Goal: Find specific page/section: Find specific page/section

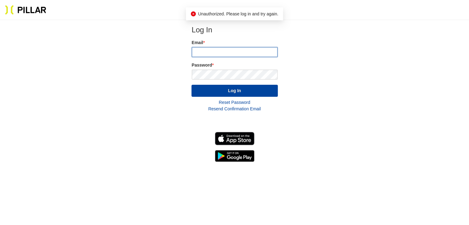
type input "[EMAIL_ADDRESS][PERSON_NAME][DOMAIN_NAME]"
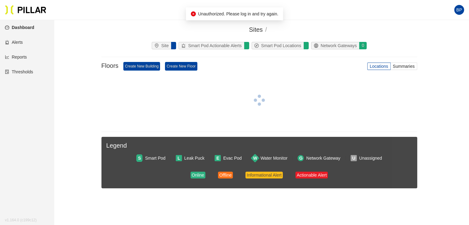
click at [233, 92] on section at bounding box center [259, 101] width 316 height 51
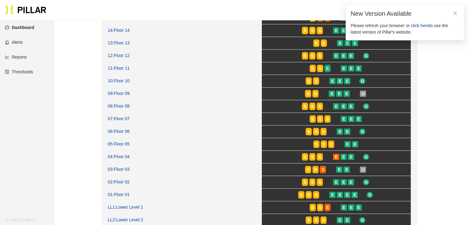
scroll to position [130, 0]
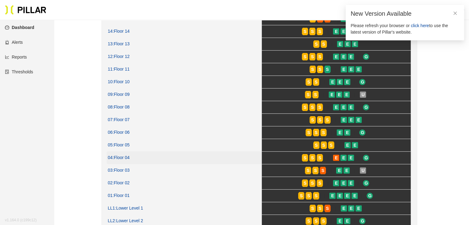
click at [123, 156] on span ": Floor 04" at bounding box center [121, 158] width 17 height 6
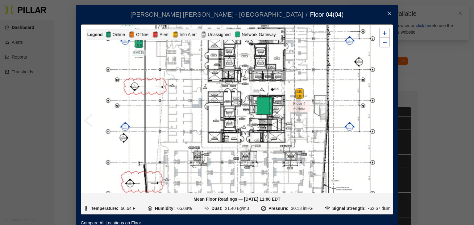
click at [336, 103] on div at bounding box center [237, 109] width 312 height 168
click at [387, 11] on icon "close" at bounding box center [389, 13] width 5 height 5
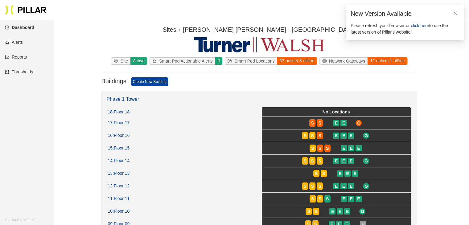
click at [19, 57] on link "Reports" at bounding box center [16, 57] width 22 height 5
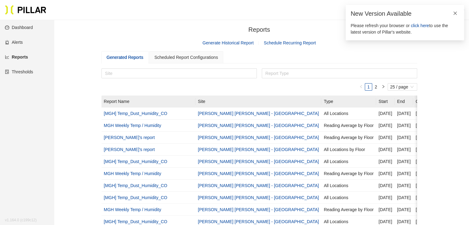
click at [455, 13] on icon "close" at bounding box center [455, 12] width 3 height 3
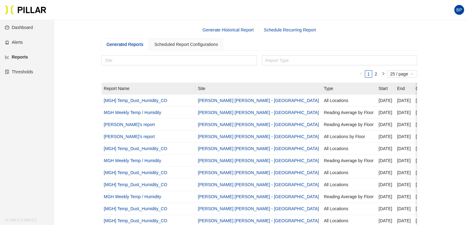
scroll to position [1, 0]
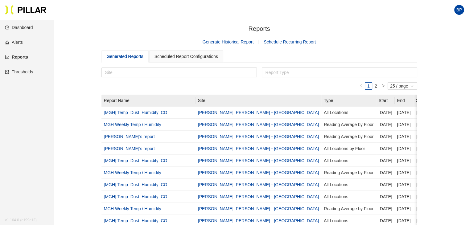
click at [26, 27] on link "Dashboard" at bounding box center [19, 27] width 28 height 5
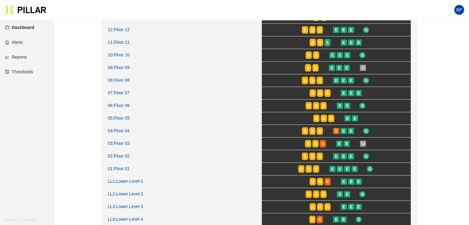
scroll to position [157, 0]
click at [205, 129] on div "04 : Floor 04" at bounding box center [182, 131] width 149 height 6
click at [120, 128] on span ": Floor 04" at bounding box center [121, 131] width 17 height 6
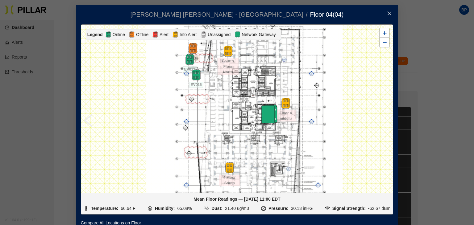
drag, startPoint x: 230, startPoint y: 90, endPoint x: 223, endPoint y: 77, distance: 14.8
click at [223, 77] on div at bounding box center [237, 109] width 312 height 168
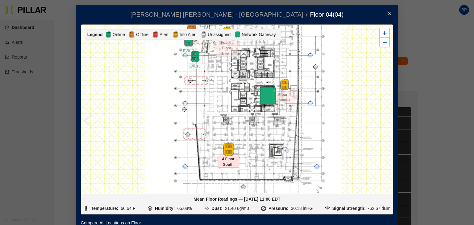
click at [227, 152] on img at bounding box center [227, 149] width 13 height 13
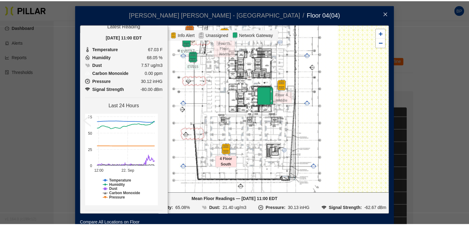
scroll to position [72, 0]
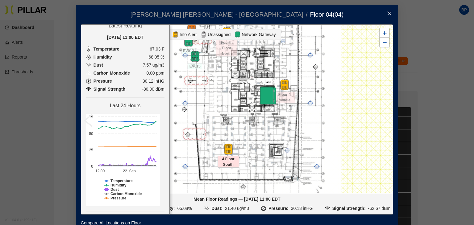
click at [387, 11] on icon "close" at bounding box center [389, 13] width 4 height 4
